Goal: Communication & Community: Answer question/provide support

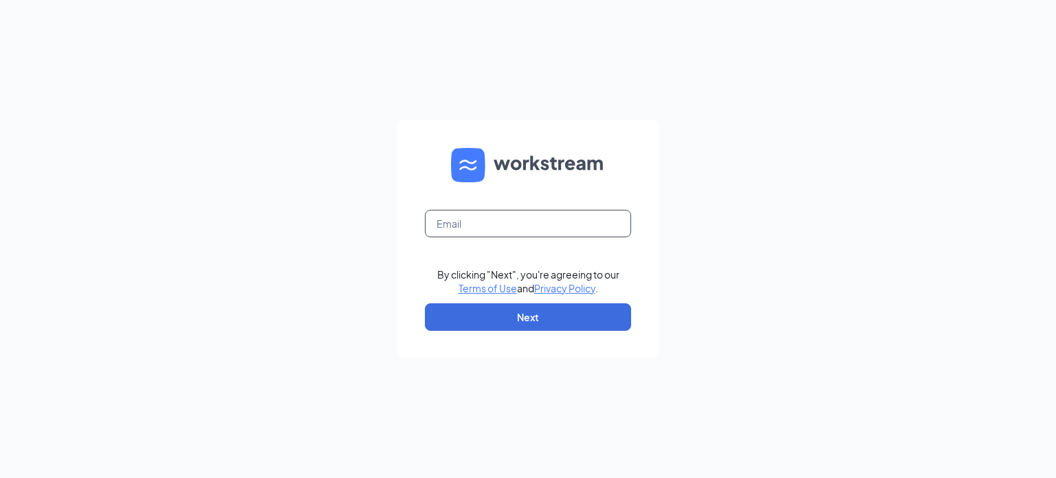
click at [461, 232] on input "text" at bounding box center [528, 223] width 206 height 27
type input "[EMAIL_ADDRESS][DOMAIN_NAME]"
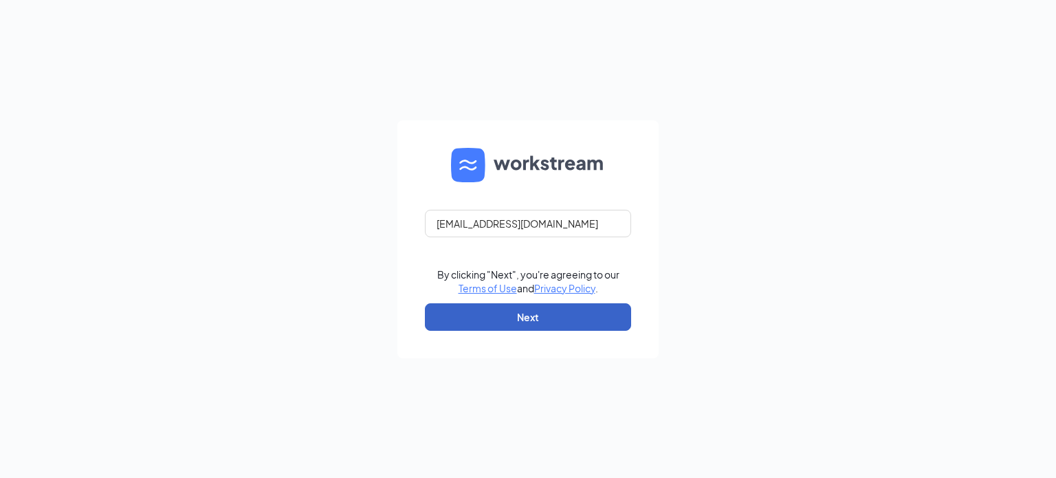
click at [499, 320] on button "Next" at bounding box center [528, 316] width 206 height 27
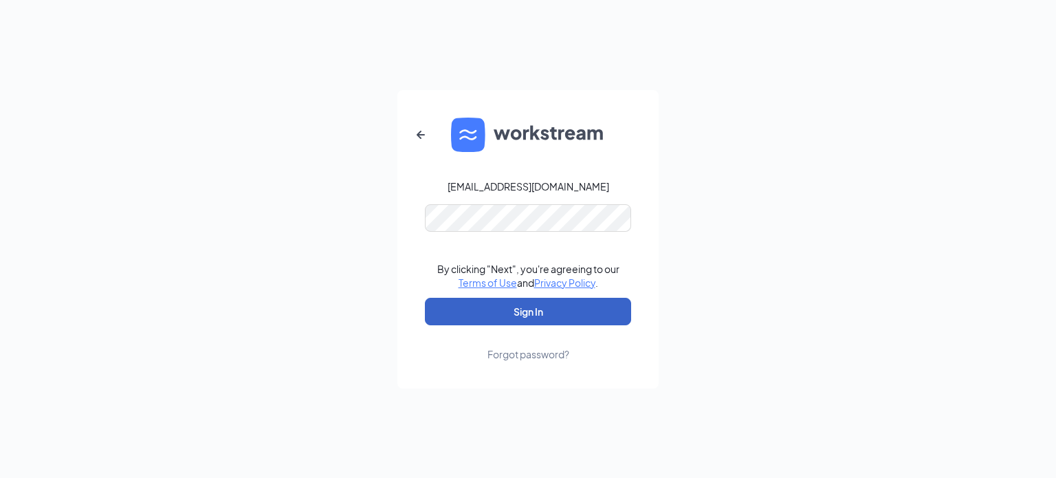
click at [544, 315] on button "Sign In" at bounding box center [528, 311] width 206 height 27
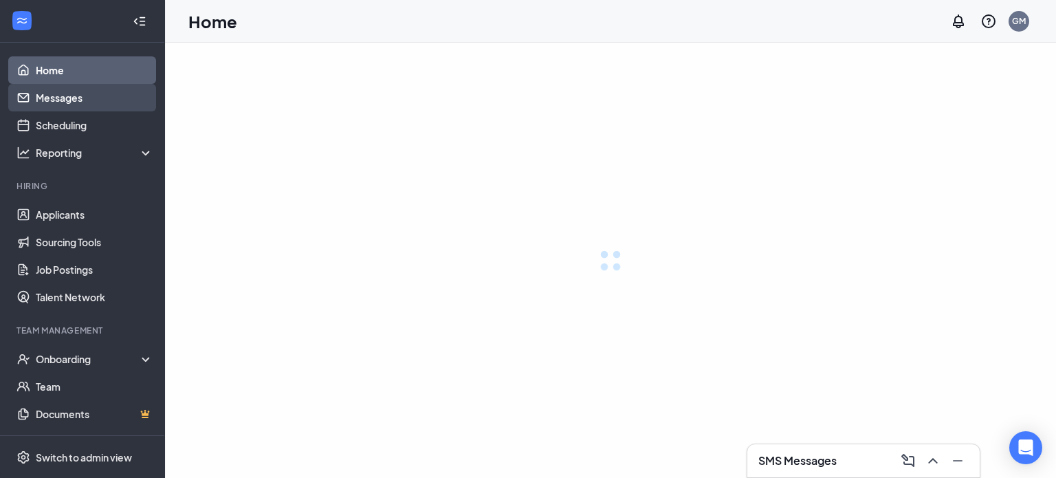
click at [38, 105] on link "Messages" at bounding box center [95, 97] width 118 height 27
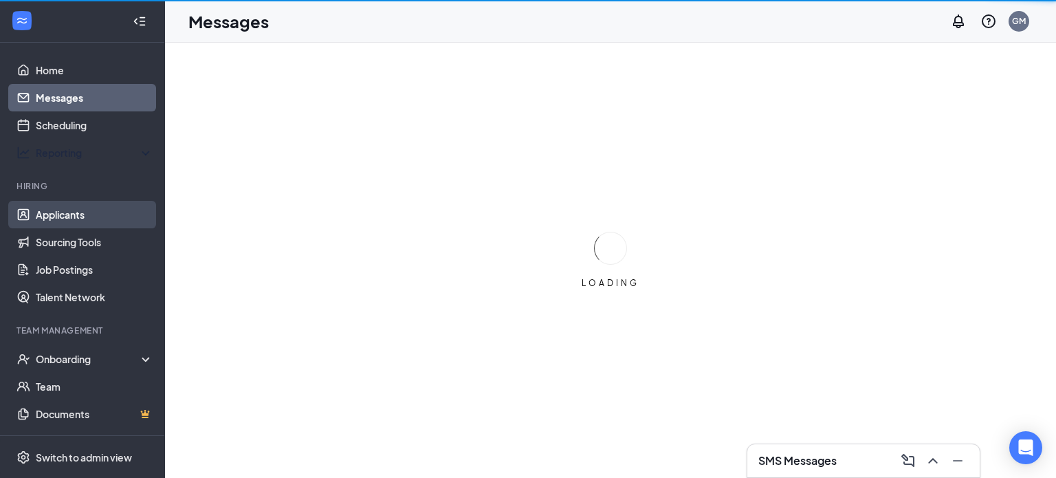
click at [93, 202] on link "Applicants" at bounding box center [95, 214] width 118 height 27
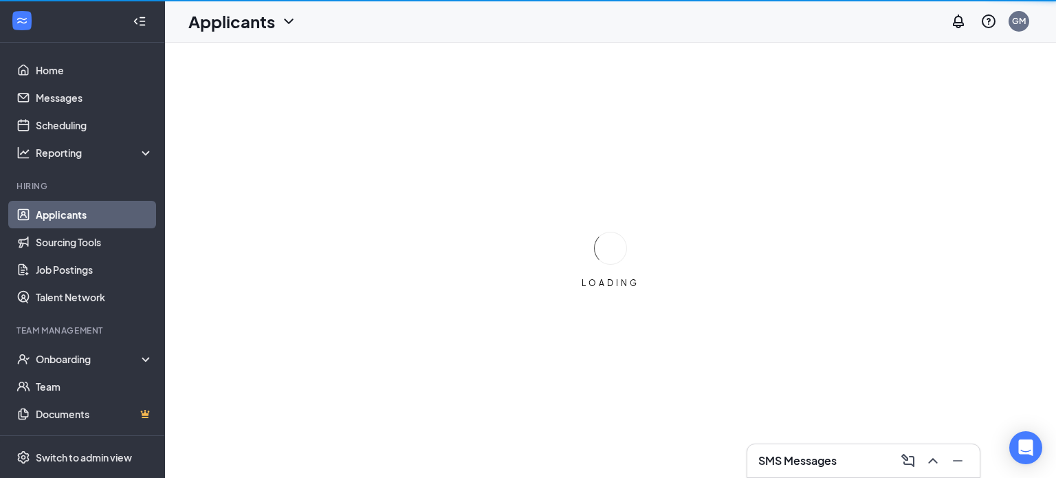
click at [94, 205] on link "Applicants" at bounding box center [95, 214] width 118 height 27
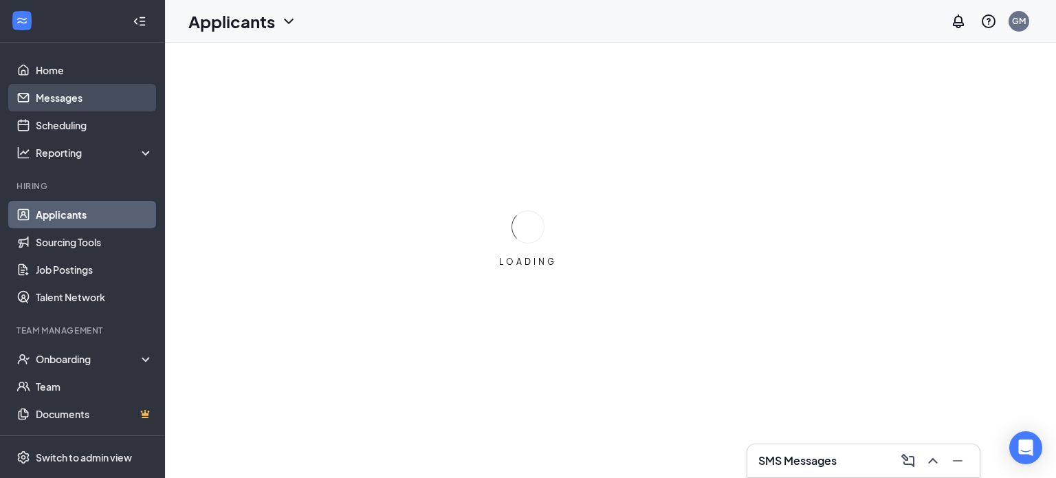
click at [64, 94] on link "Messages" at bounding box center [95, 97] width 118 height 27
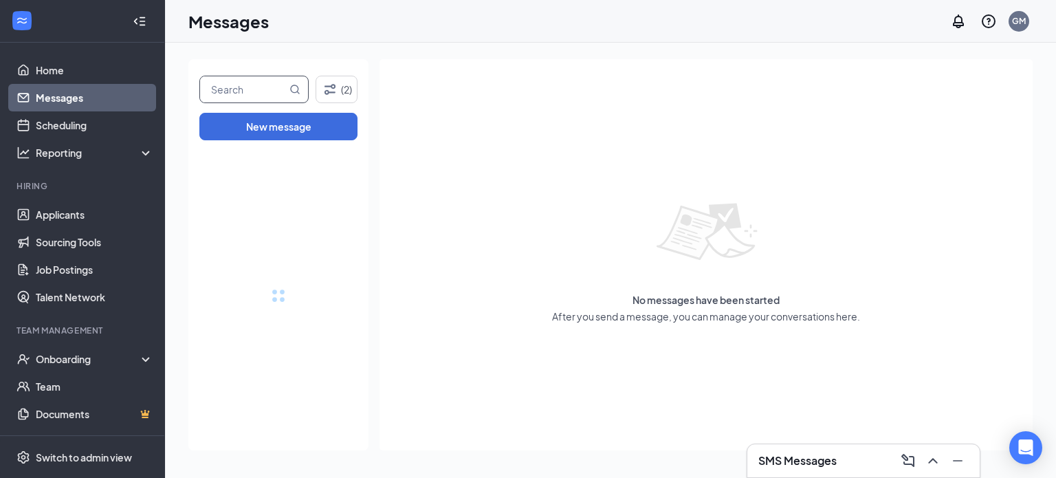
click at [274, 95] on input "text" at bounding box center [243, 89] width 87 height 26
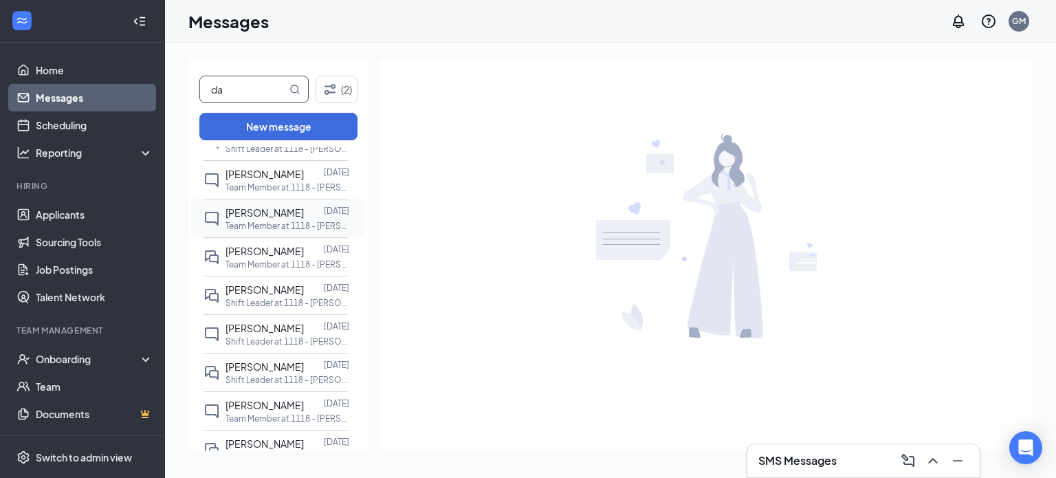
scroll to position [333, 0]
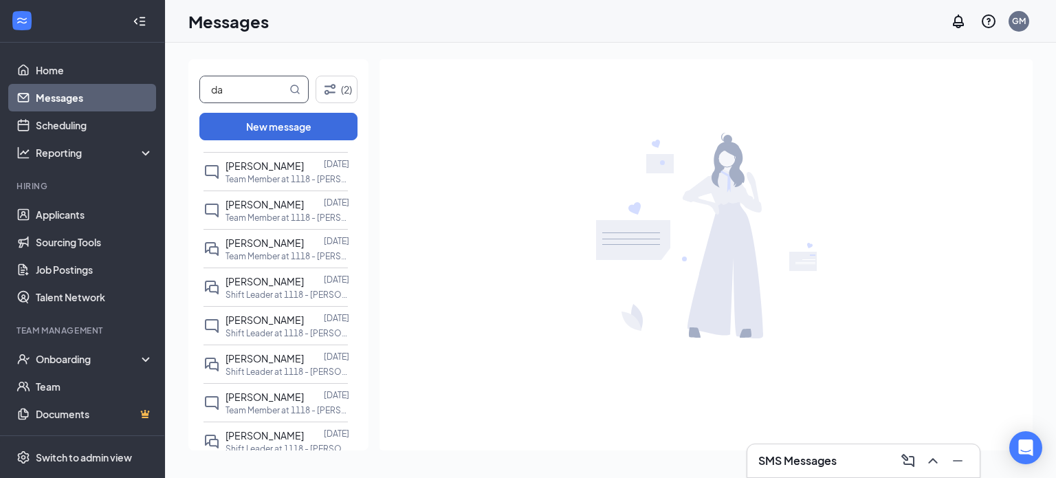
type input "da"
click at [300, 313] on div "All messages david wright 9:42 AM Team Member at 1118 - Frisco Preston David Bo…" at bounding box center [278, 300] width 180 height 306
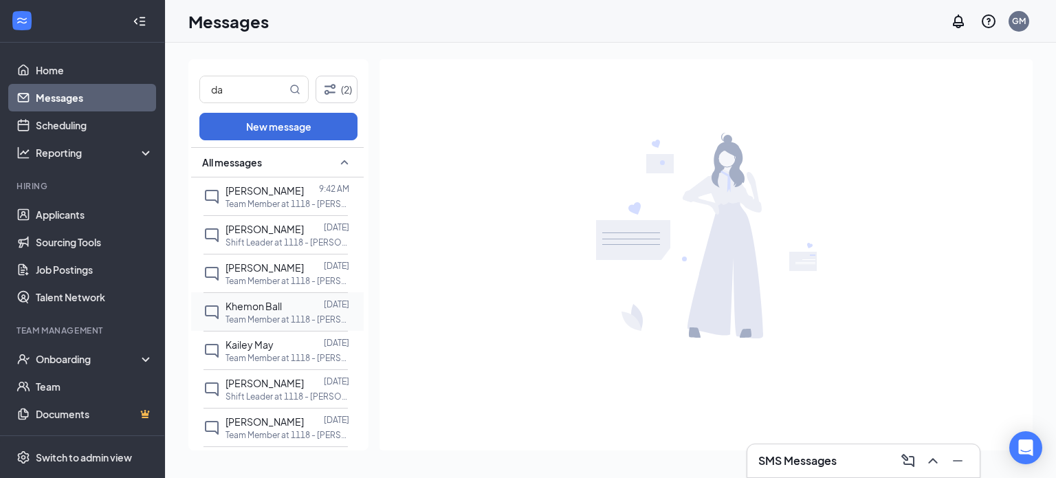
click at [261, 82] on input "da" at bounding box center [243, 89] width 87 height 26
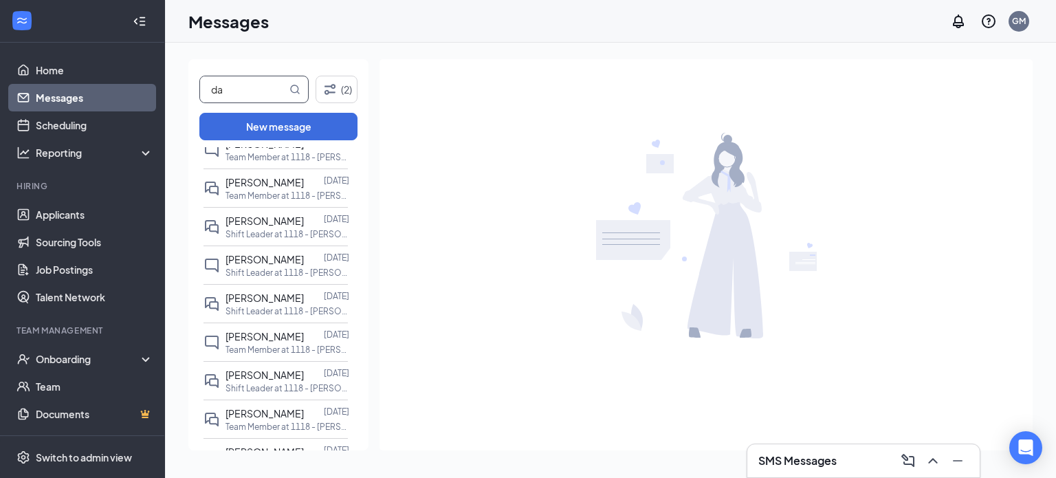
scroll to position [397, 0]
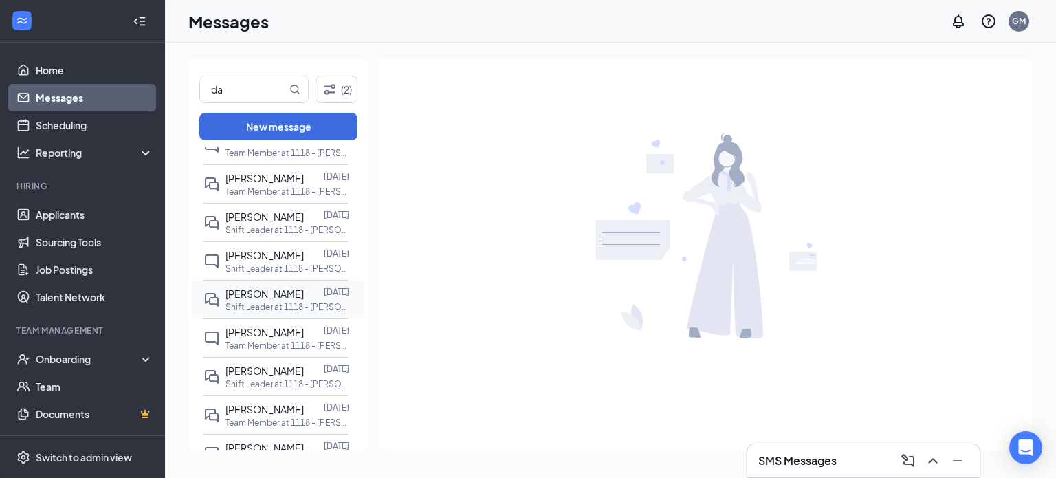
click at [288, 292] on span "Dakota Hussey" at bounding box center [264, 293] width 78 height 12
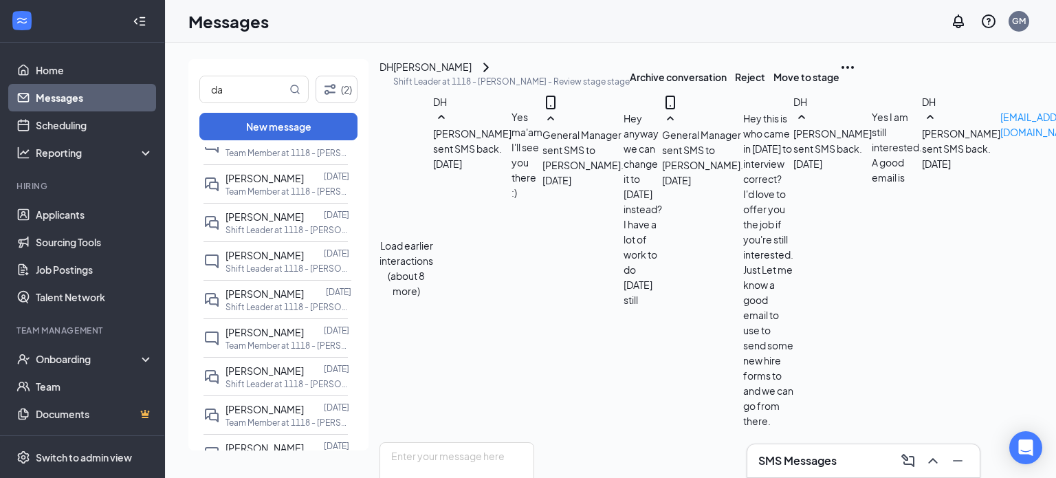
scroll to position [720, 0]
click at [494, 69] on icon "ChevronRight" at bounding box center [486, 67] width 16 height 16
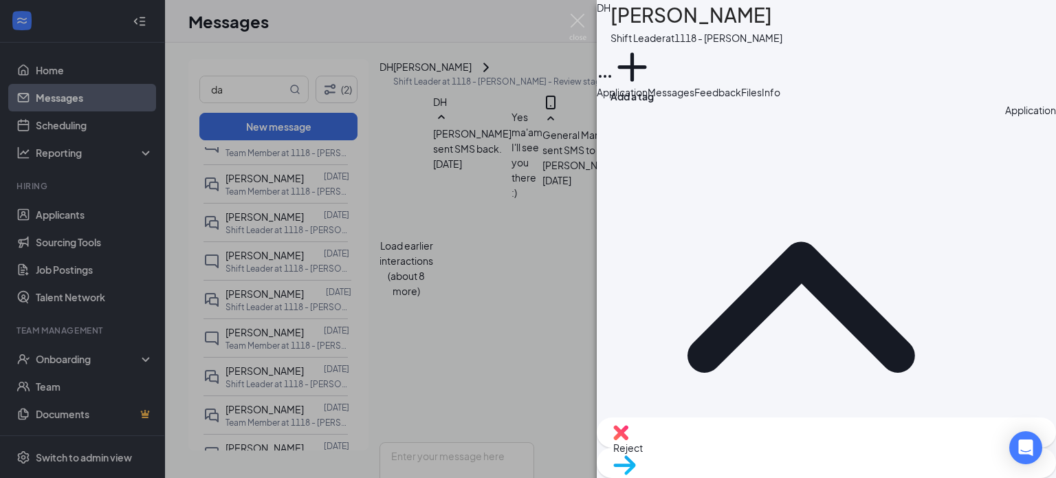
scroll to position [26, 0]
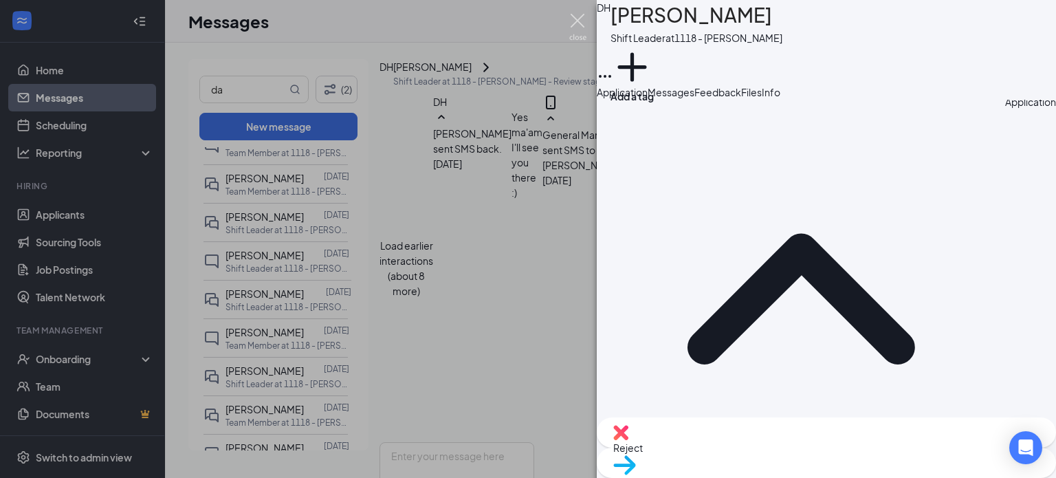
click at [580, 20] on img at bounding box center [577, 27] width 17 height 27
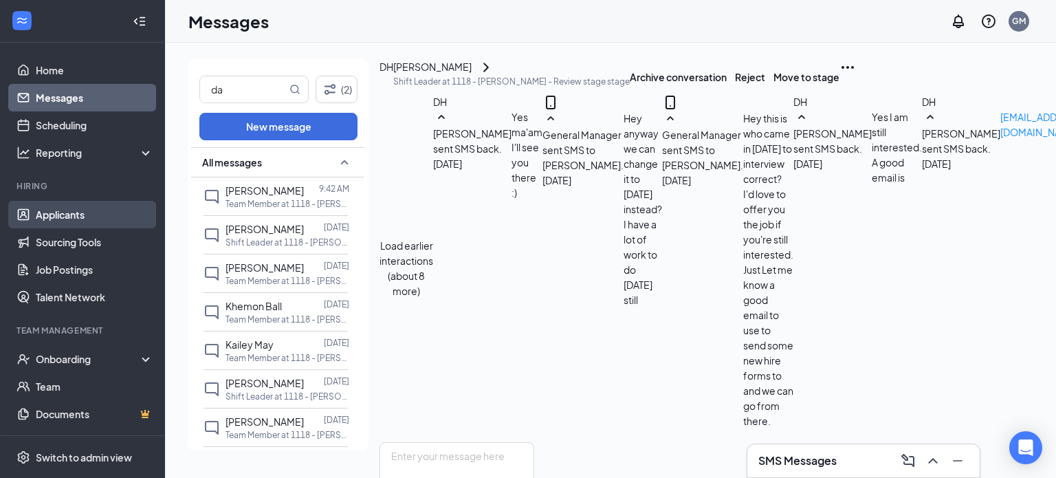
click at [91, 214] on link "Applicants" at bounding box center [95, 214] width 118 height 27
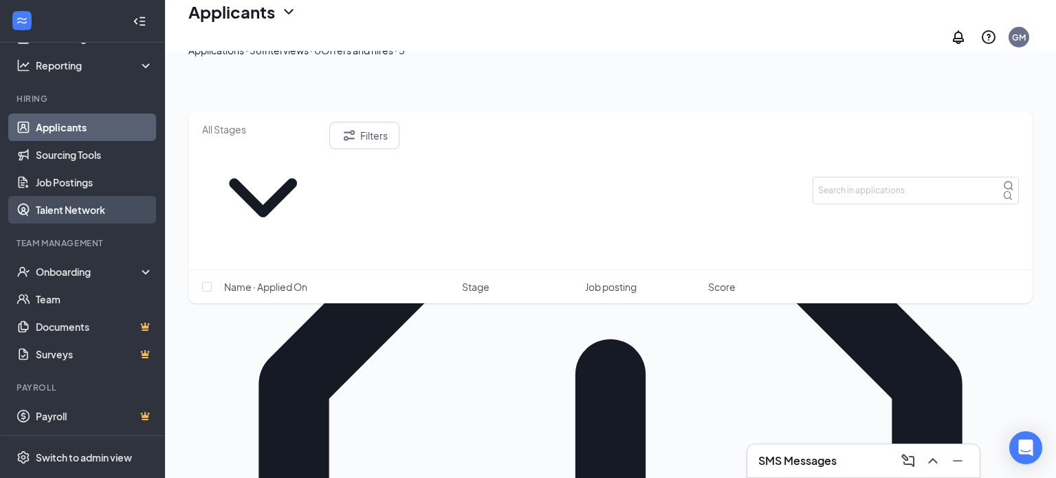
scroll to position [134, 0]
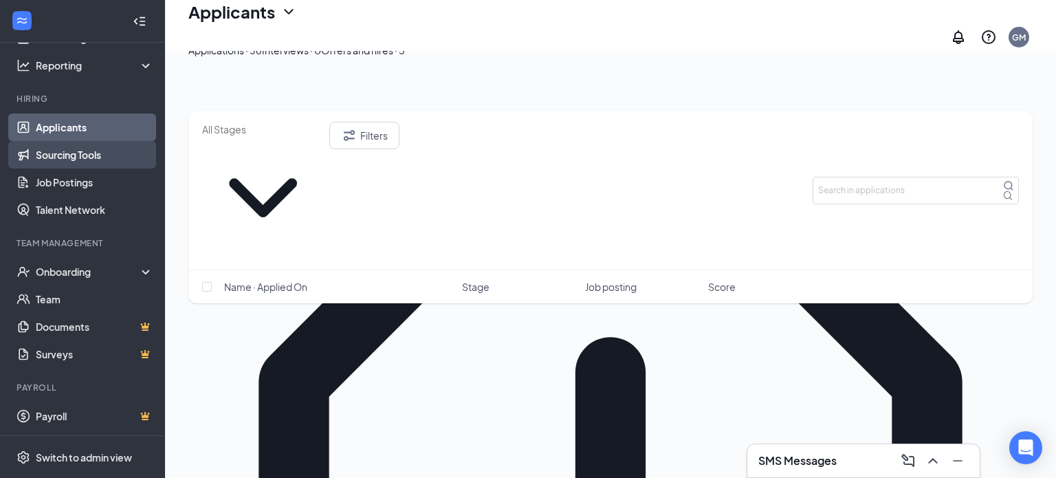
click at [81, 157] on link "Sourcing Tools" at bounding box center [95, 154] width 118 height 27
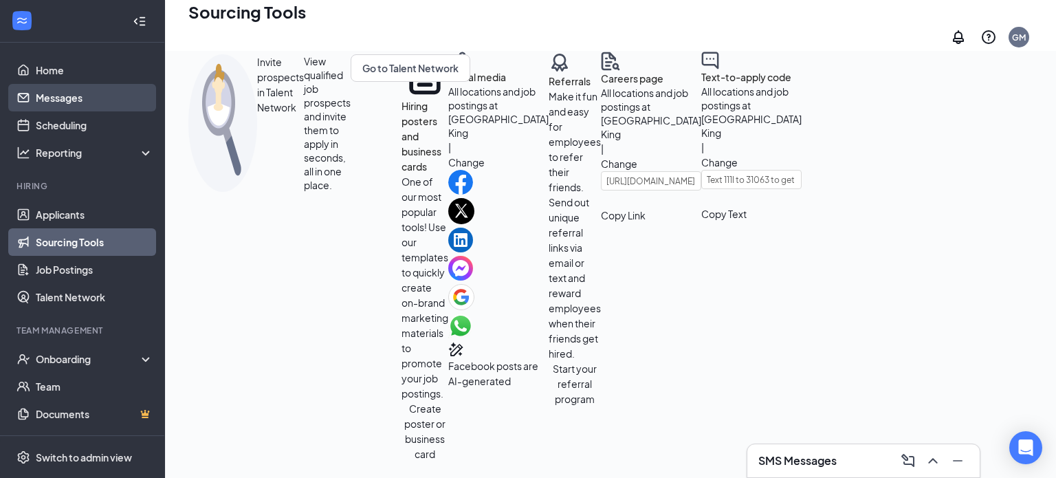
click at [75, 89] on link "Messages" at bounding box center [95, 97] width 118 height 27
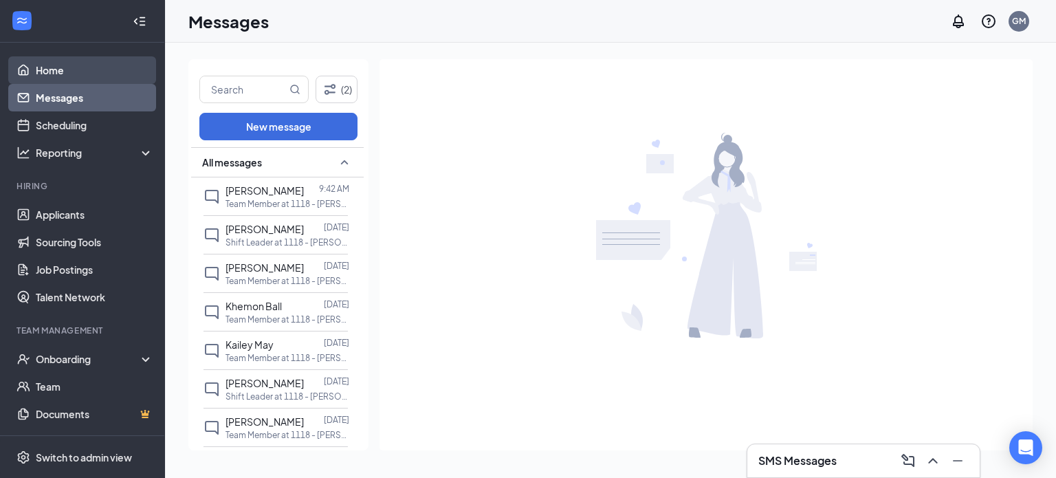
click at [71, 71] on link "Home" at bounding box center [95, 69] width 118 height 27
